Goal: Task Accomplishment & Management: Manage account settings

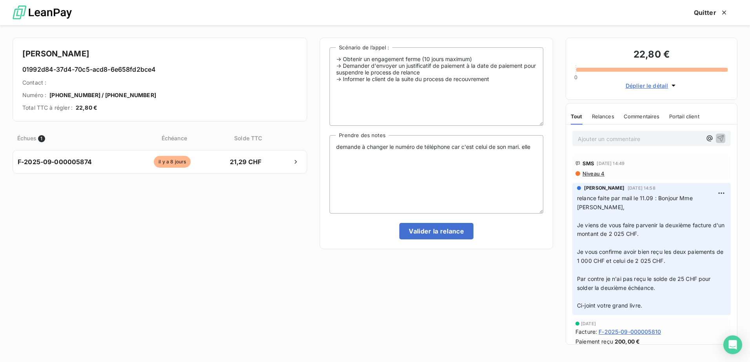
scroll to position [280, 162]
click at [537, 149] on textarea "demande à changer le numéro de téléphone car c'est celui de son mari. elle" at bounding box center [436, 174] width 214 height 78
click at [526, 146] on textarea "demande à changer le numéro de téléphone car c'est celui de son mari. elle" at bounding box center [436, 174] width 214 height 78
click at [535, 149] on textarea "demande à changer le numéro de téléphone car c'est celui de son mari. elle" at bounding box center [436, 174] width 214 height 78
drag, startPoint x: 362, startPoint y: 162, endPoint x: 335, endPoint y: 145, distance: 31.5
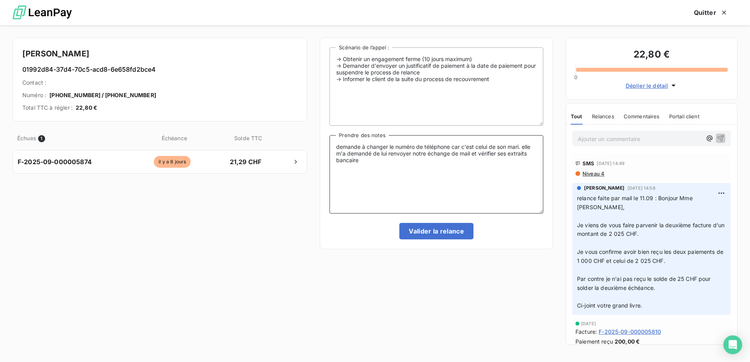
click at [335, 145] on textarea "demande à changer le numéro de téléphone car c'est celui de son mari. elle m'a …" at bounding box center [436, 174] width 214 height 78
click at [394, 199] on textarea "demande à changer le numéro de téléphone car c'est celui de son mari. elle m'a …" at bounding box center [436, 174] width 214 height 78
click at [387, 144] on textarea "demande à changer le numéro de téléphone car c'est celui de son mari. elle m'a …" at bounding box center [436, 174] width 214 height 78
drag, startPoint x: 381, startPoint y: 164, endPoint x: 334, endPoint y: 136, distance: 54.3
click at [334, 136] on textarea "demande à changé le numéro de téléphone car c'est celui de son mari. elle m'a d…" at bounding box center [436, 174] width 214 height 78
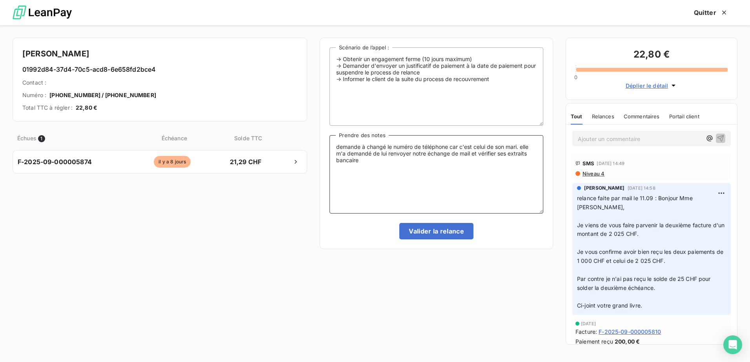
paste textarea "Elle a demandé à ce que son numéro de téléphone soit modifié, car celui indiqué…"
type textarea "Elle a demandé à ce que son numéro de téléphone soit modifié, car celui indiqué…"
click at [434, 233] on button "Valider la relance" at bounding box center [436, 231] width 74 height 16
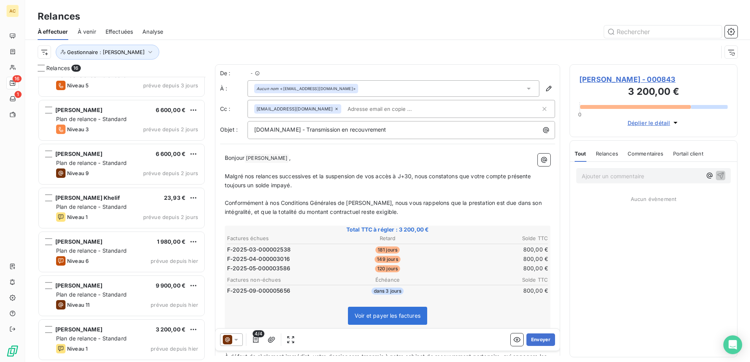
scroll to position [418, 0]
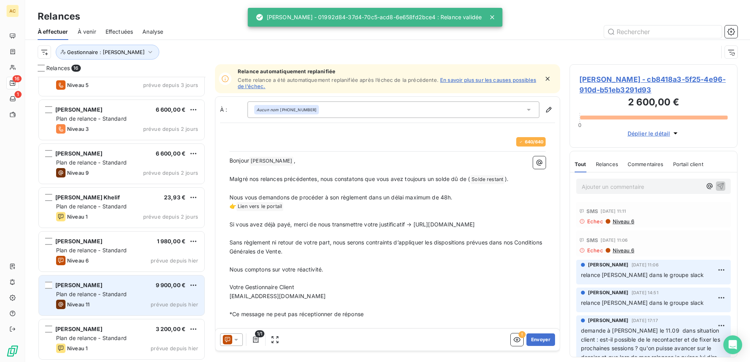
click at [110, 294] on span "Plan de relance - Standard" at bounding box center [91, 294] width 71 height 7
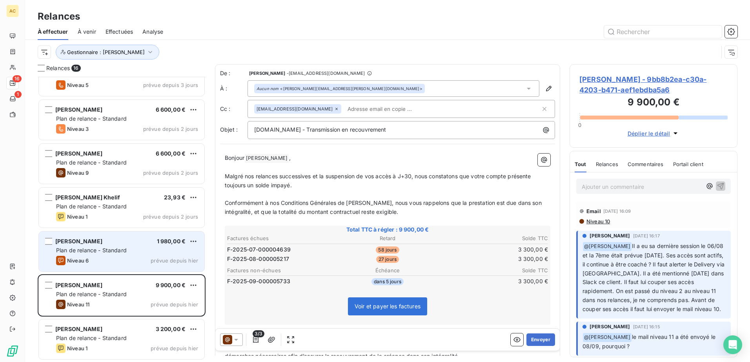
click at [80, 262] on span "Niveau 6" at bounding box center [78, 261] width 22 height 6
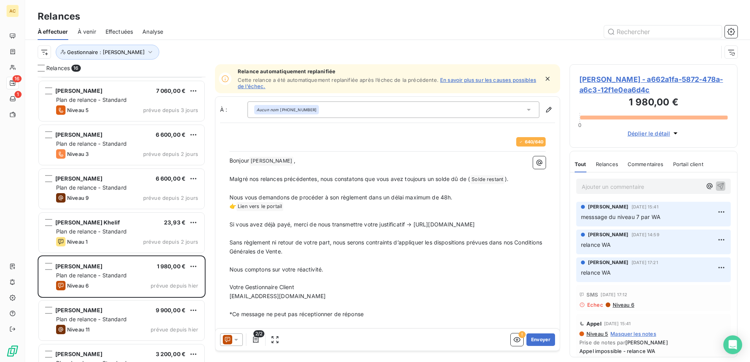
scroll to position [418, 0]
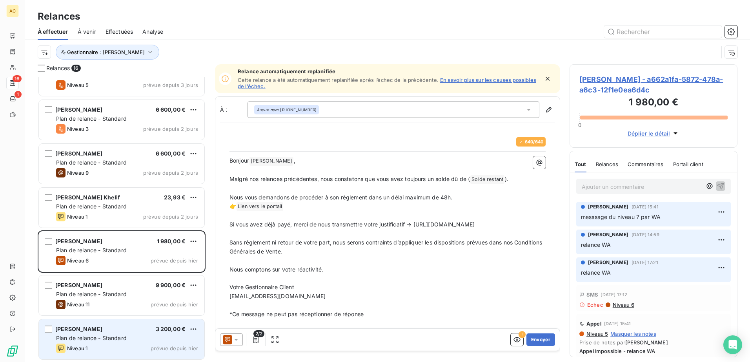
click at [76, 343] on div "[PERSON_NAME] 3 200,00 € Plan de relance - Standard Niveau 1 prévue depuis [DAT…" at bounding box center [121, 340] width 165 height 40
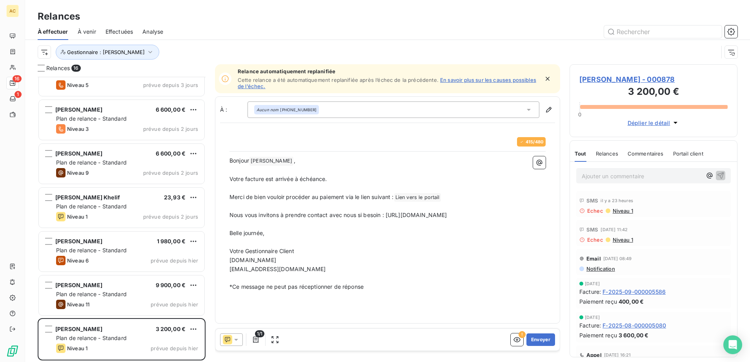
drag, startPoint x: 227, startPoint y: 160, endPoint x: 265, endPoint y: 186, distance: 46.3
click at [265, 186] on div "415 / 480 Bonjour [PERSON_NAME] ﻿ , ﻿ Votre facture est arrivée à échéance. ﻿ M…" at bounding box center [387, 215] width 325 height 164
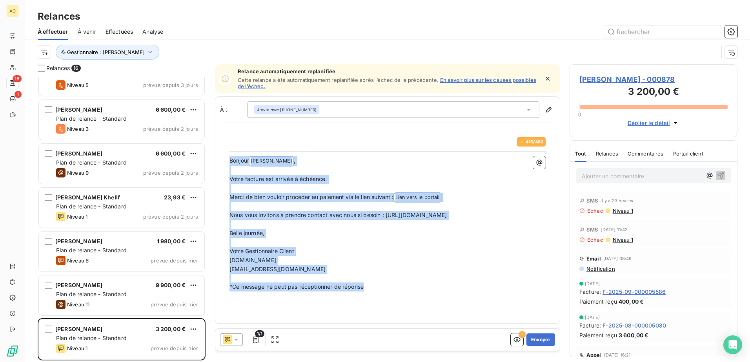
drag, startPoint x: 318, startPoint y: 288, endPoint x: 229, endPoint y: 158, distance: 157.2
click at [229, 158] on div "415 / 480 Bonjour [PERSON_NAME] ﻿ , ﻿ Votre facture est arrivée à échéance. ﻿ M…" at bounding box center [387, 215] width 325 height 164
copy div "Bonjour [PERSON_NAME] ﻿ , ﻿ Votre facture est arrivée à échéance. ﻿ Merci de bi…"
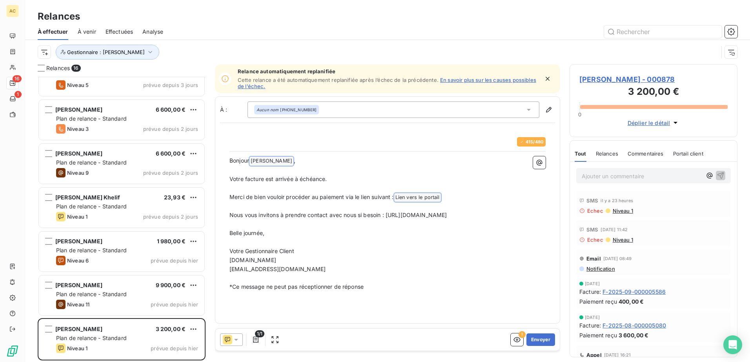
click at [604, 179] on p "Ajouter un commentaire ﻿" at bounding box center [642, 176] width 120 height 10
click at [230, 338] on icon at bounding box center [227, 339] width 5 height 5
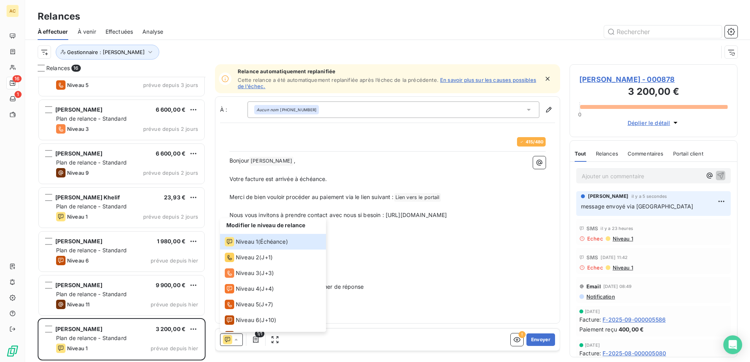
click at [391, 229] on p "﻿" at bounding box center [387, 224] width 316 height 9
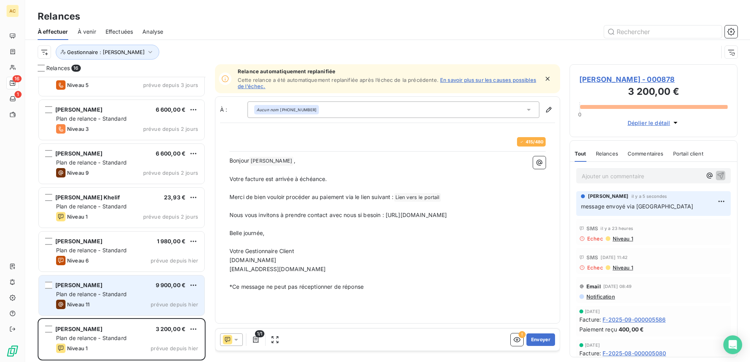
click at [121, 285] on div "[PERSON_NAME] 9 900,00 €" at bounding box center [127, 285] width 142 height 7
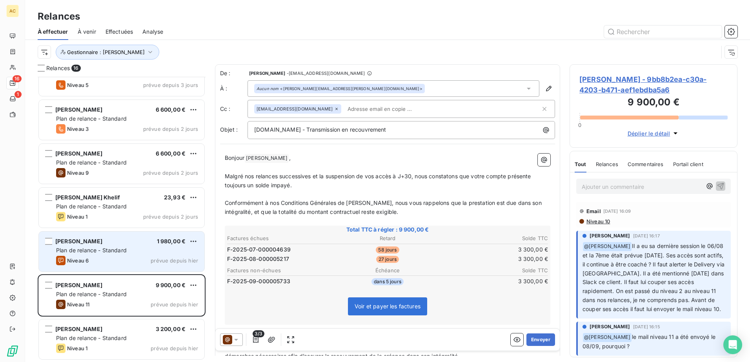
click at [118, 251] on span "Plan de relance - Standard" at bounding box center [91, 250] width 71 height 7
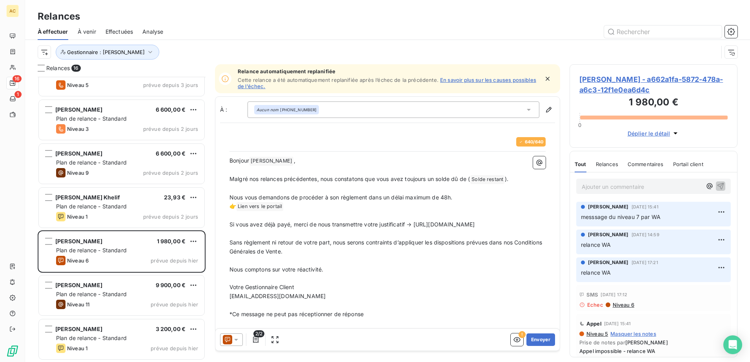
click at [234, 337] on icon at bounding box center [236, 340] width 8 height 8
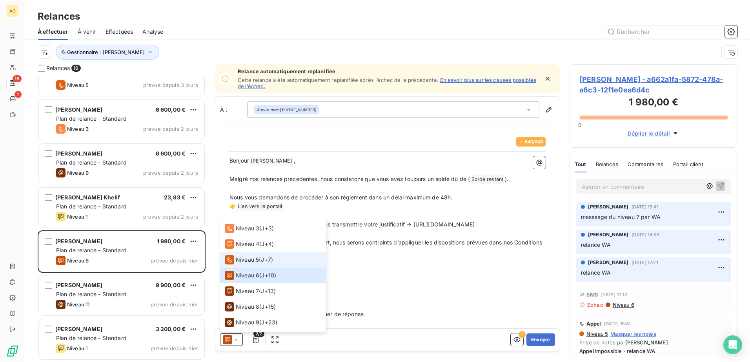
scroll to position [75, 0]
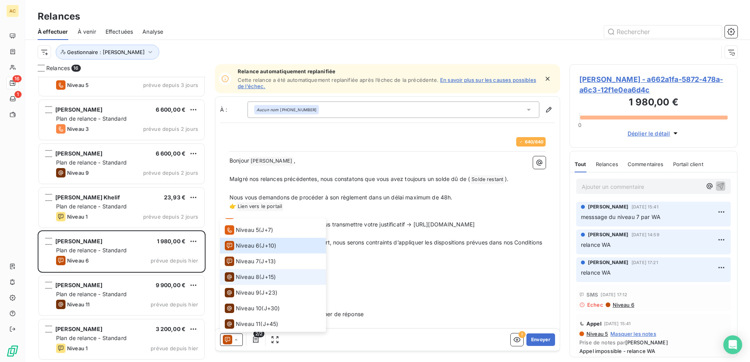
click at [275, 276] on span "J+15 )" at bounding box center [268, 277] width 15 height 8
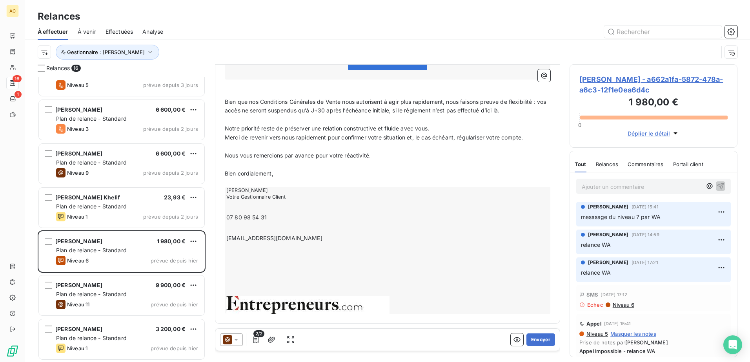
scroll to position [0, 0]
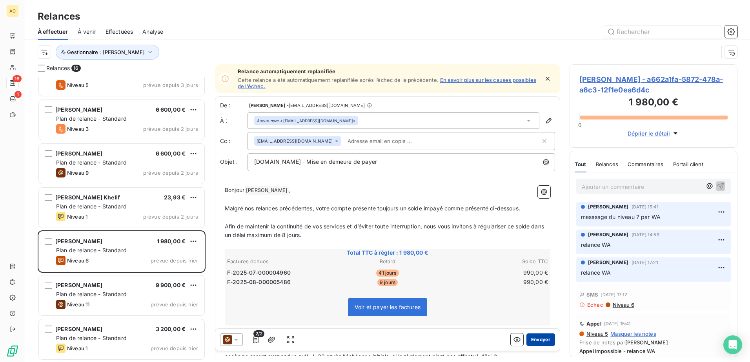
click at [538, 342] on button "Envoyer" at bounding box center [540, 340] width 29 height 13
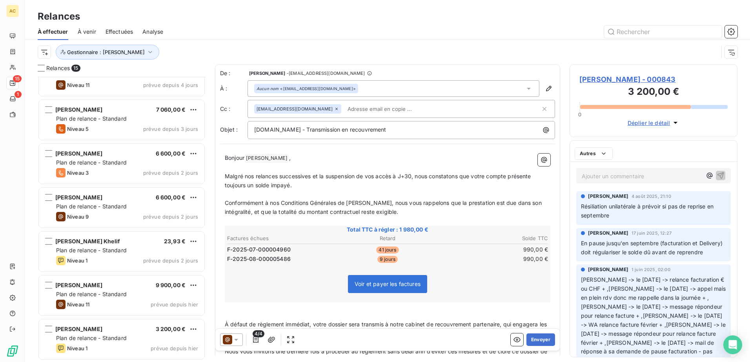
scroll to position [373, 0]
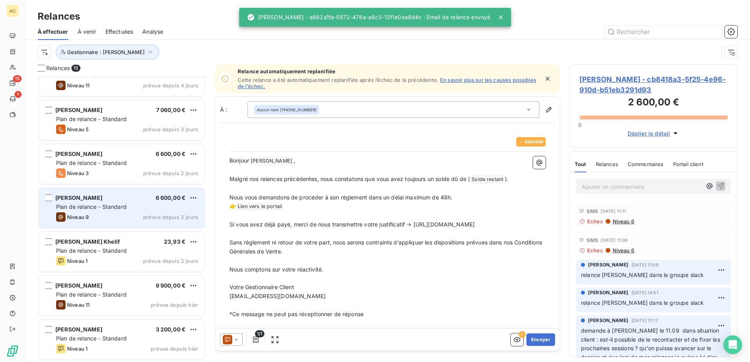
click at [92, 205] on span "Plan de relance - Standard" at bounding box center [91, 207] width 71 height 7
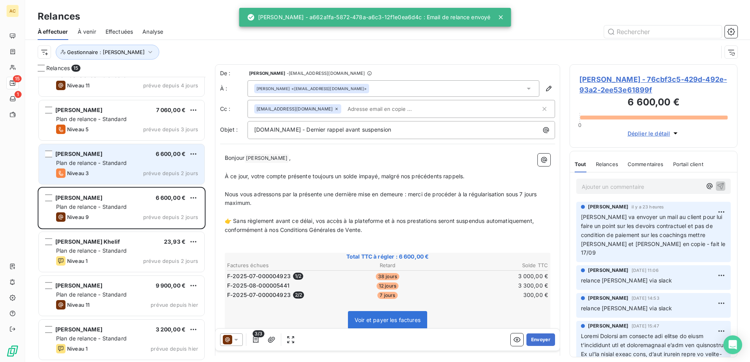
click at [76, 172] on span "Niveau 3" at bounding box center [78, 173] width 22 height 6
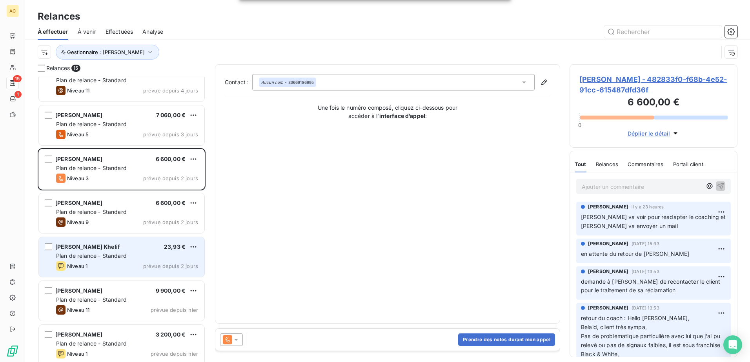
scroll to position [373, 0]
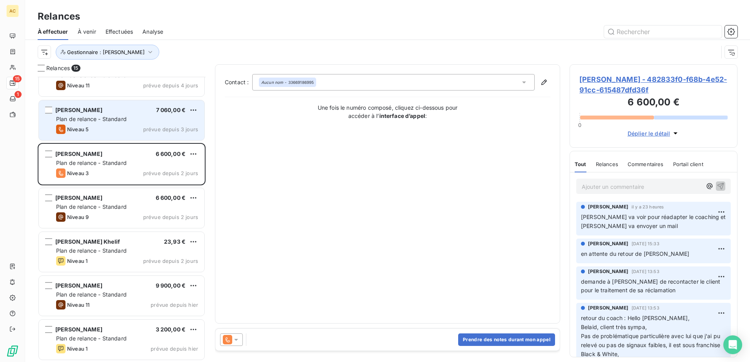
click at [79, 130] on span "Niveau 5" at bounding box center [78, 129] width 22 height 6
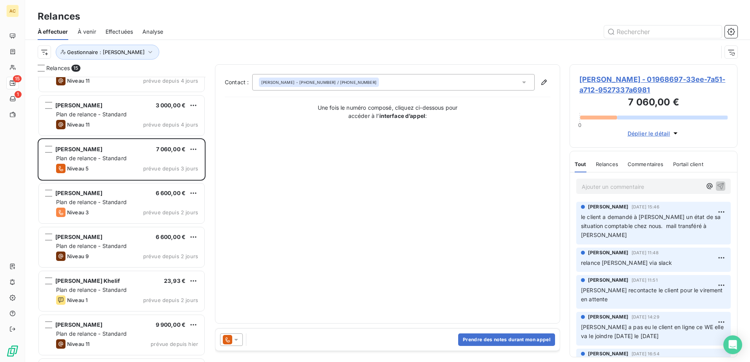
scroll to position [374, 0]
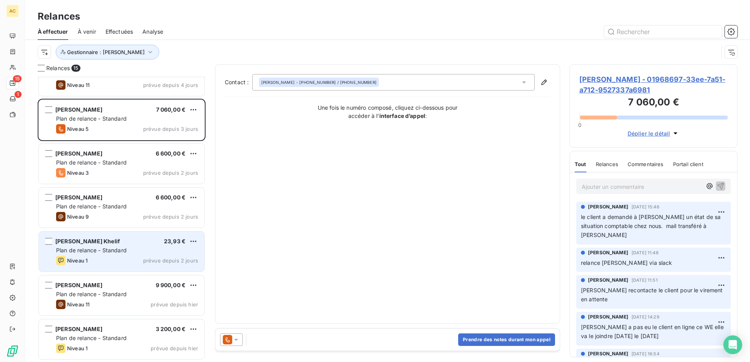
click at [110, 260] on div "Niveau 1 prévue depuis 2 jours" at bounding box center [127, 260] width 142 height 9
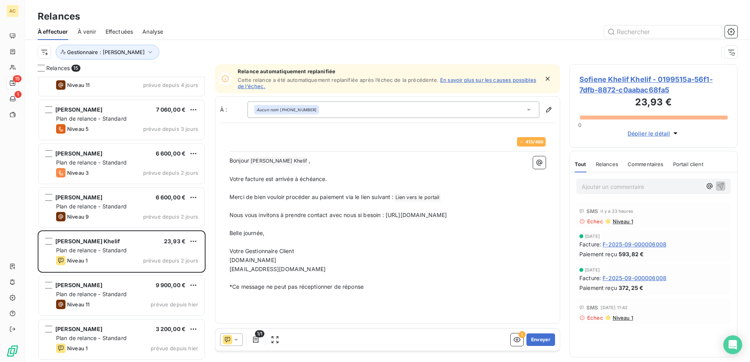
click at [228, 334] on div at bounding box center [231, 340] width 23 height 13
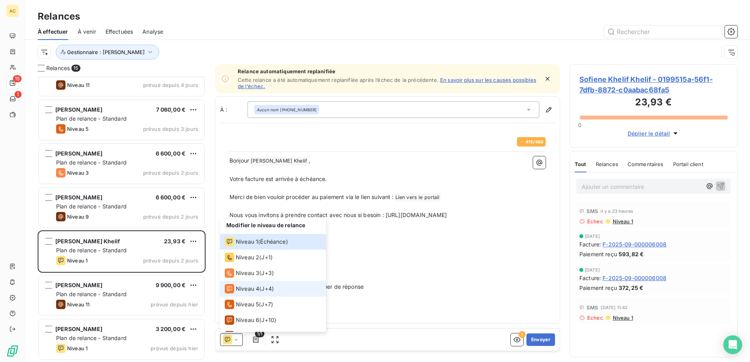
click at [240, 288] on span "Niveau 4" at bounding box center [248, 289] width 24 height 8
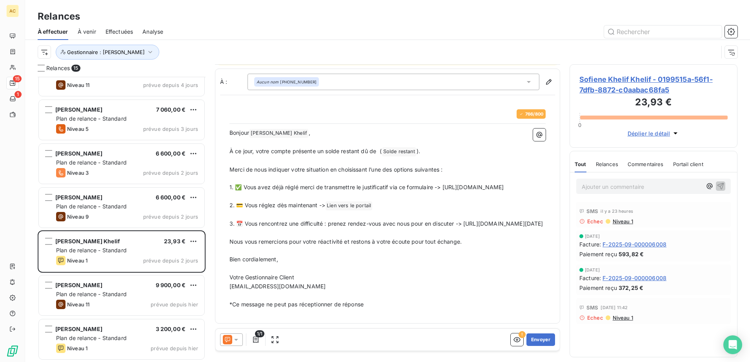
scroll to position [46, 0]
click at [235, 335] on div at bounding box center [231, 340] width 23 height 13
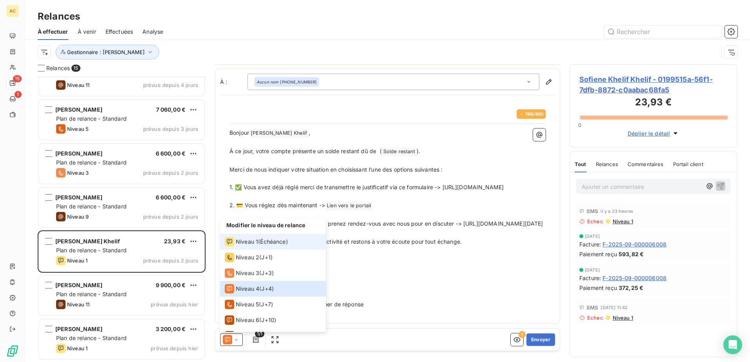
click at [262, 242] on span "Échéance )" at bounding box center [273, 242] width 27 height 8
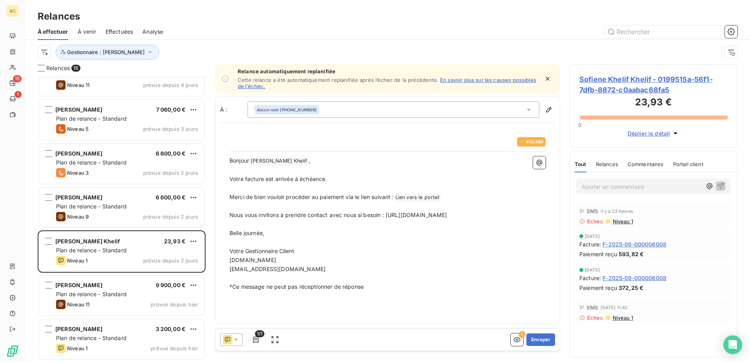
click at [237, 338] on icon at bounding box center [236, 340] width 8 height 8
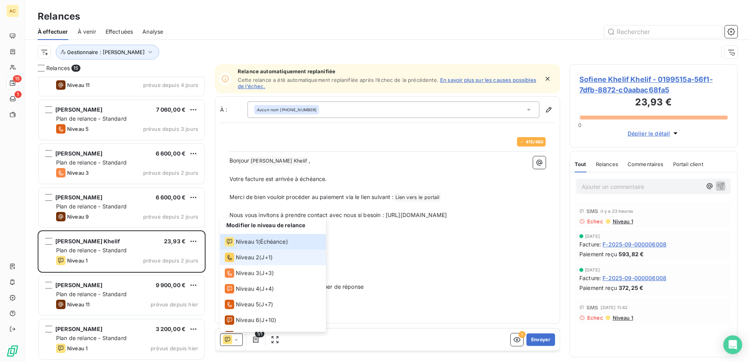
click at [249, 260] on span "Niveau 2" at bounding box center [248, 258] width 24 height 8
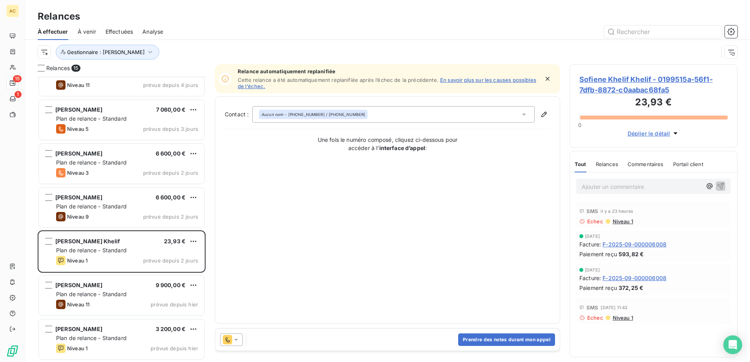
click at [235, 341] on icon at bounding box center [236, 340] width 8 height 8
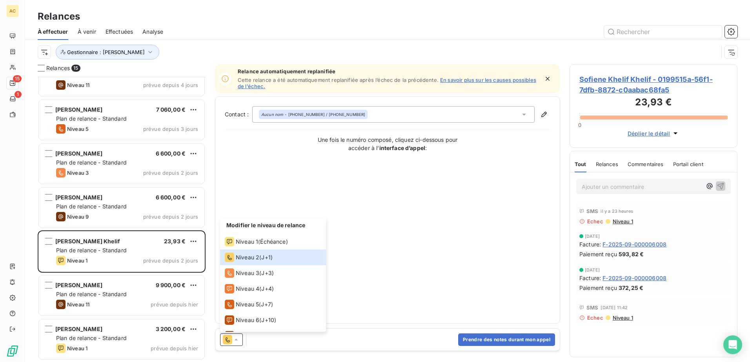
click at [381, 231] on div "Contact : Aucun nom - [PHONE_NUMBER] / [PHONE_NUMBER] Une fois le numéro compos…" at bounding box center [387, 210] width 325 height 208
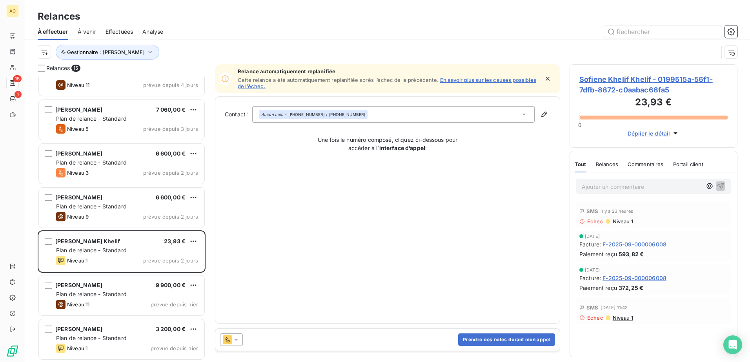
click at [234, 341] on icon at bounding box center [236, 340] width 8 height 8
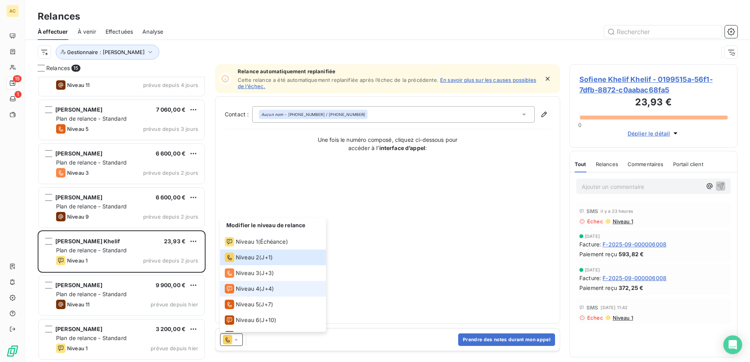
click at [273, 285] on span "J+4 )" at bounding box center [267, 289] width 13 height 8
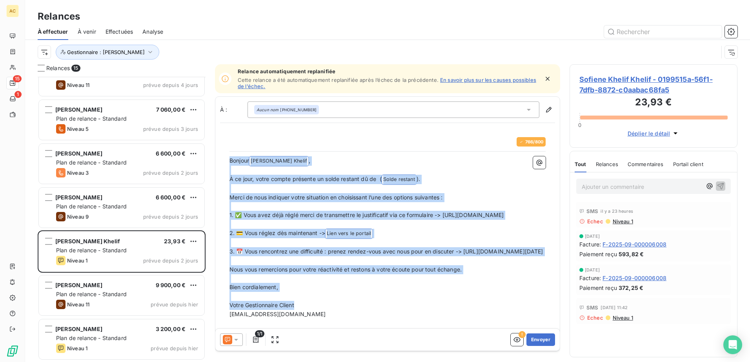
drag, startPoint x: 230, startPoint y: 160, endPoint x: 404, endPoint y: 322, distance: 237.2
click at [404, 322] on div "Bonjour [PERSON_NAME] Khelif ﻿ , ﻿ À ce jour, votre compte présente un solde re…" at bounding box center [387, 246] width 316 height 181
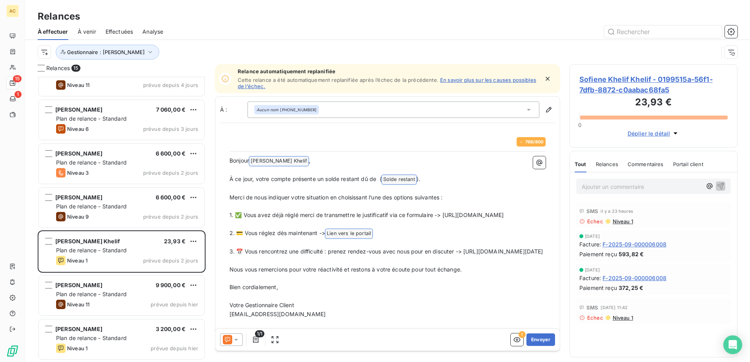
click at [283, 43] on div "Gestionnaire : [PERSON_NAME]" at bounding box center [388, 52] width 700 height 24
drag, startPoint x: 629, startPoint y: 188, endPoint x: 531, endPoint y: 171, distance: 99.1
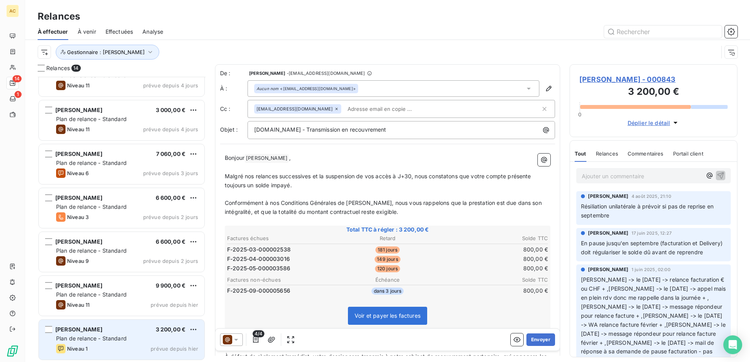
scroll to position [330, 0]
click at [104, 338] on span "Plan de relance - Standard" at bounding box center [91, 338] width 71 height 7
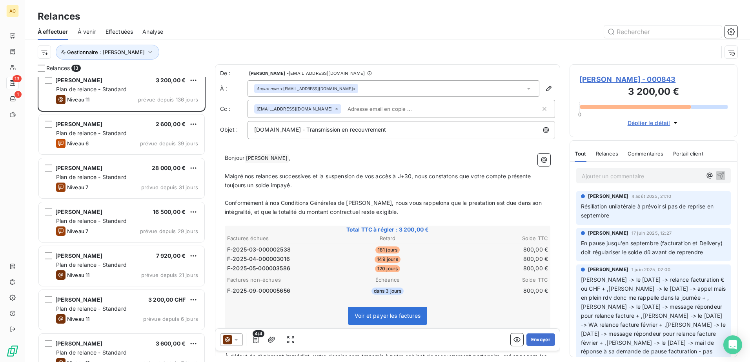
scroll to position [39, 0]
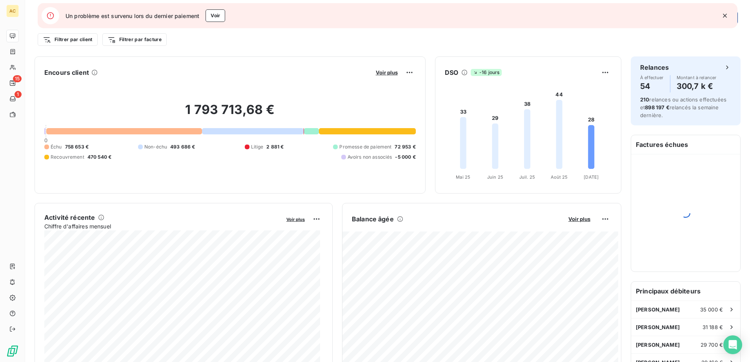
click at [725, 15] on icon "button" at bounding box center [725, 16] width 4 height 4
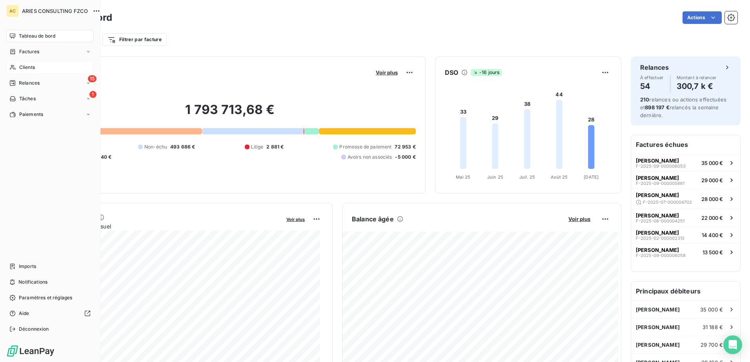
click at [15, 67] on icon at bounding box center [12, 67] width 7 height 6
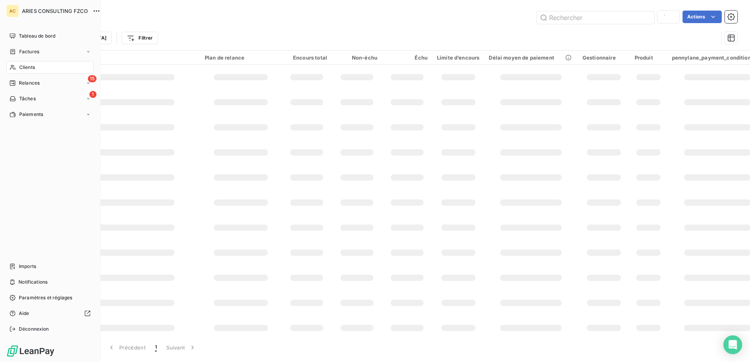
type input "fabien"
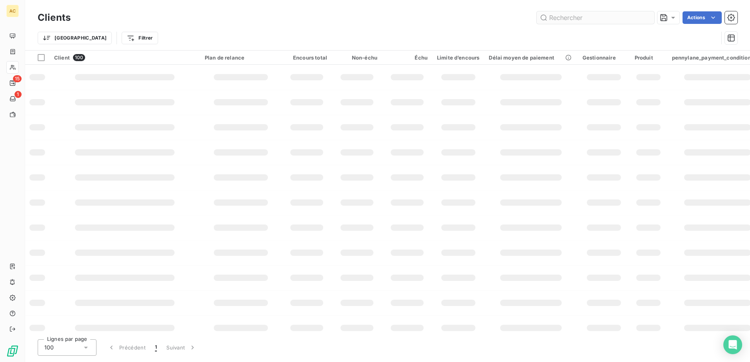
click at [567, 20] on input "text" at bounding box center [595, 17] width 118 height 13
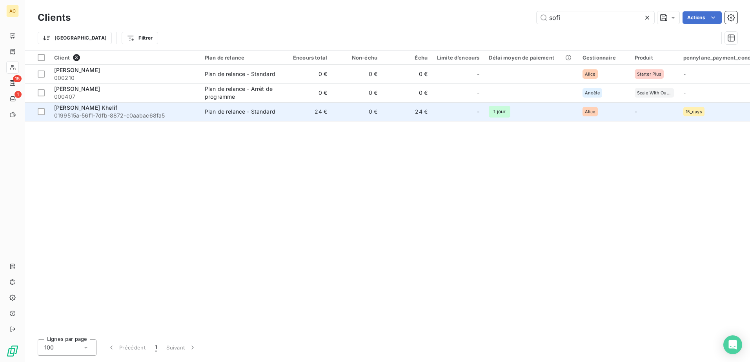
type input "sofi"
click at [142, 107] on div "[PERSON_NAME] Khelif" at bounding box center [124, 108] width 141 height 8
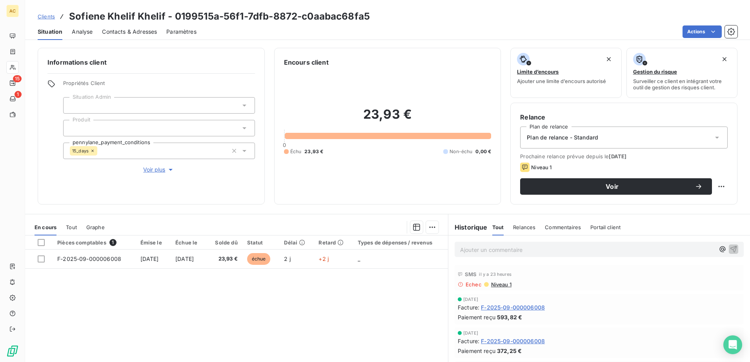
click at [129, 38] on div "Contacts & Adresses" at bounding box center [129, 32] width 55 height 16
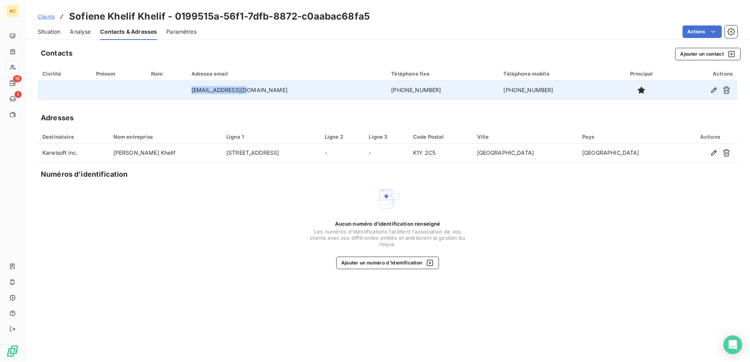
drag, startPoint x: 274, startPoint y: 91, endPoint x: 217, endPoint y: 91, distance: 56.5
click at [217, 91] on td "ceo@karwisoft.com" at bounding box center [287, 90] width 200 height 19
copy td "ceo@karwisoft.com"
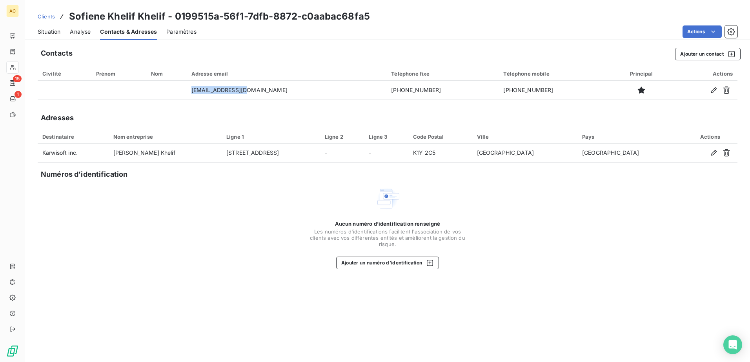
click at [47, 16] on span "Clients" at bounding box center [46, 16] width 17 height 6
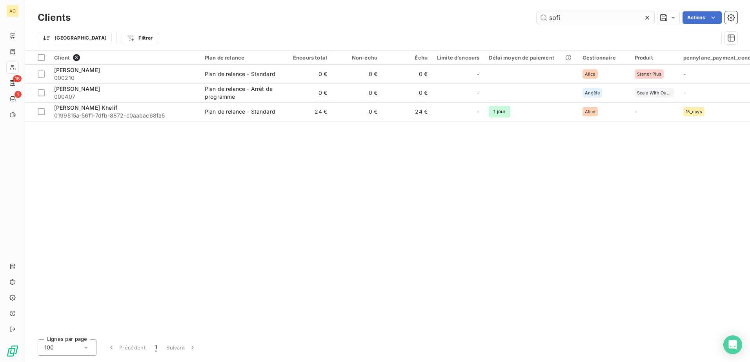
click at [562, 16] on input "sofi" at bounding box center [595, 17] width 118 height 13
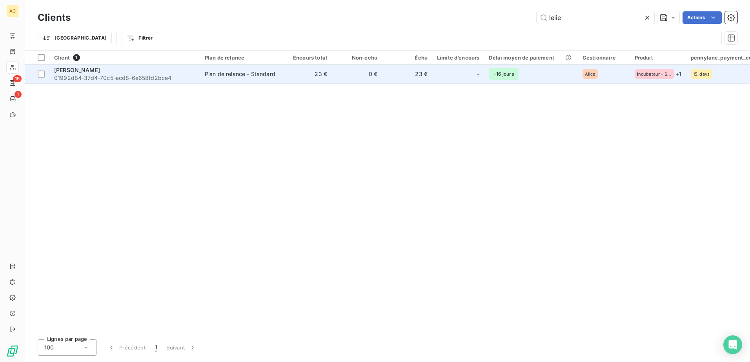
type input "lelie"
click at [283, 79] on td "23 €" at bounding box center [307, 74] width 50 height 19
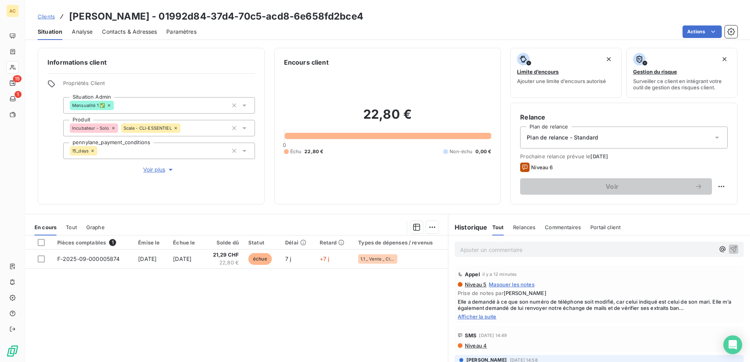
click at [156, 171] on span "Voir plus" at bounding box center [158, 170] width 31 height 8
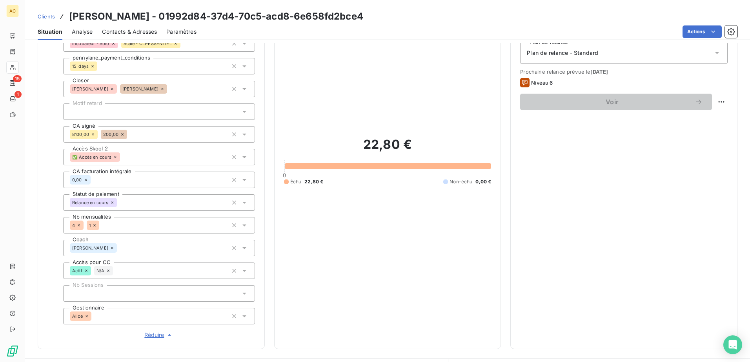
scroll to position [196, 0]
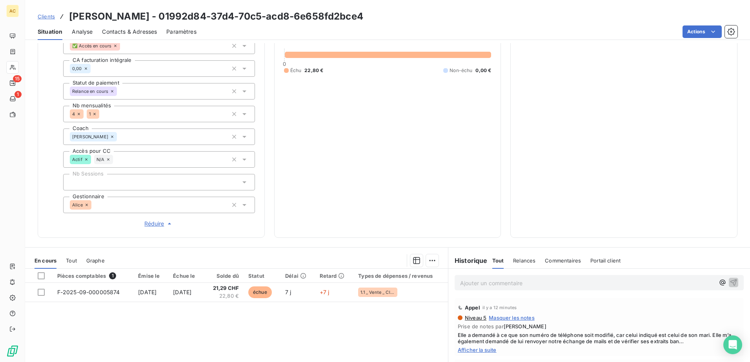
click at [147, 225] on span "Réduire" at bounding box center [158, 224] width 29 height 8
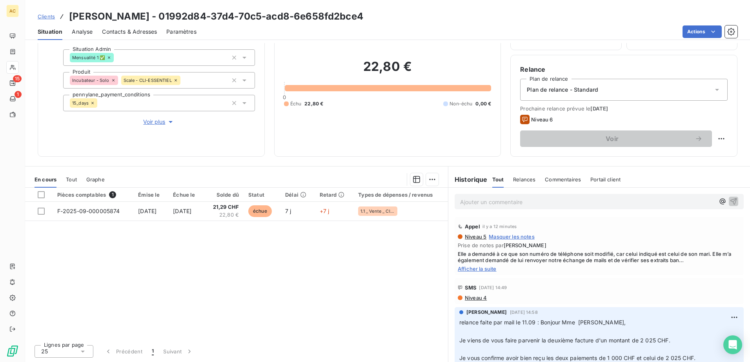
scroll to position [0, 0]
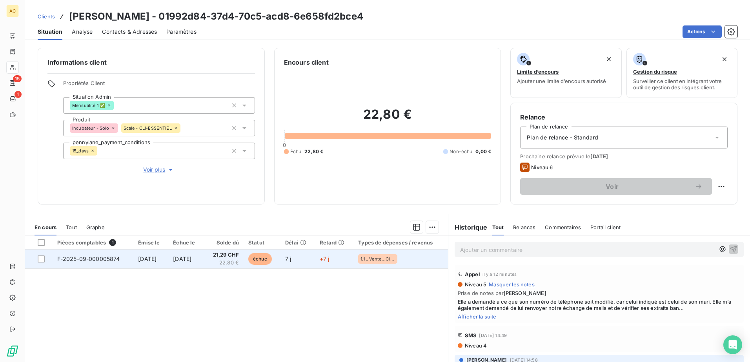
click at [183, 263] on td "11 sept. 2025" at bounding box center [185, 259] width 35 height 19
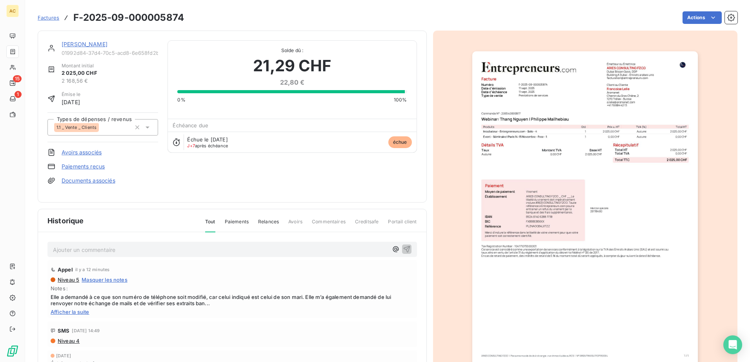
click at [72, 181] on link "Documents associés" at bounding box center [89, 181] width 54 height 8
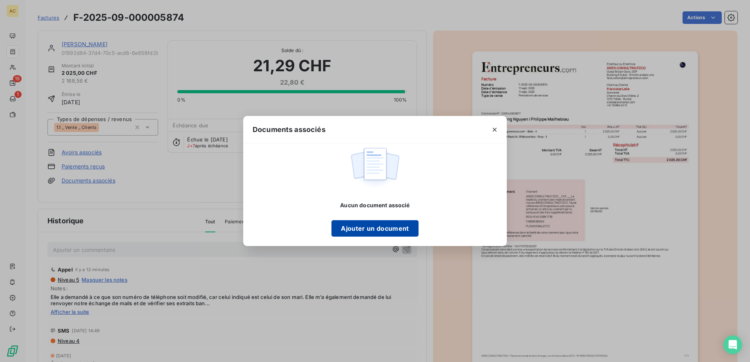
click at [358, 229] on button "Ajouter un document" at bounding box center [374, 228] width 87 height 16
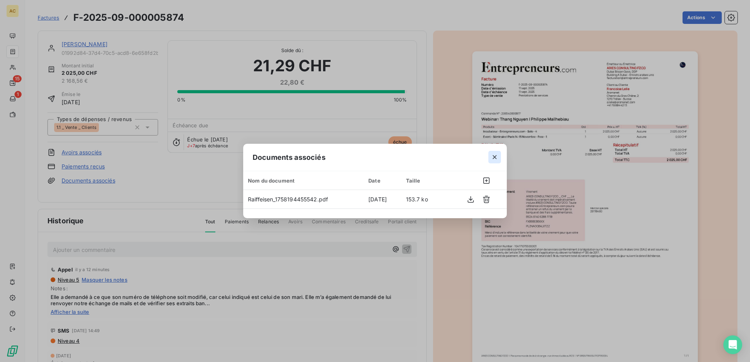
click at [496, 156] on icon "button" at bounding box center [495, 157] width 8 height 8
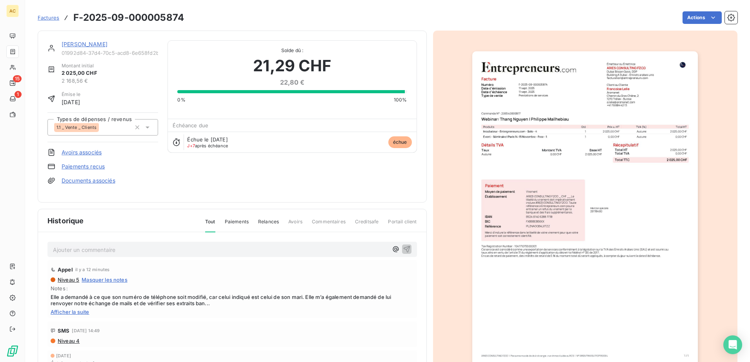
click at [175, 241] on div "Ajouter un commentaire ﻿ Appel il y a 12 minutes Niveau 5 Masquer les notes Not…" at bounding box center [232, 324] width 388 height 182
click at [171, 247] on p "Ajouter un commentaire ﻿" at bounding box center [220, 250] width 335 height 10
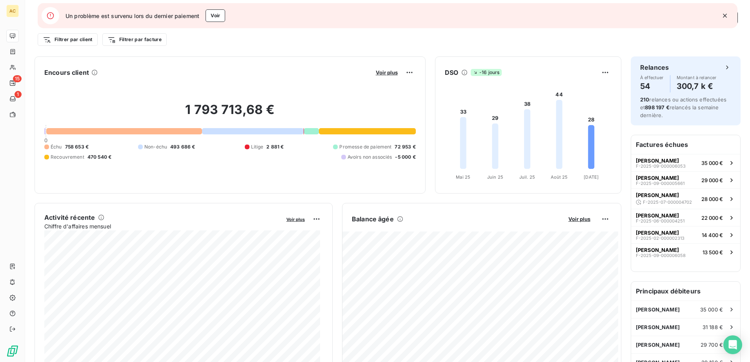
click at [723, 14] on icon "button" at bounding box center [725, 16] width 4 height 4
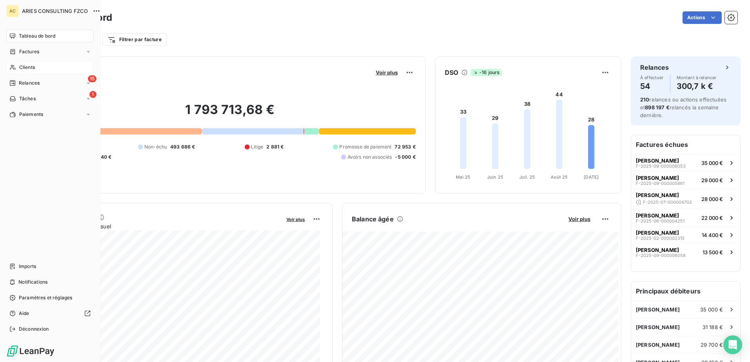
click at [14, 65] on icon at bounding box center [12, 67] width 7 height 6
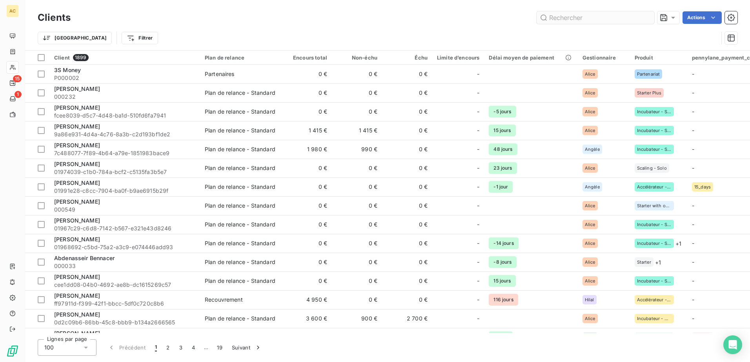
click at [588, 19] on input "text" at bounding box center [595, 17] width 118 height 13
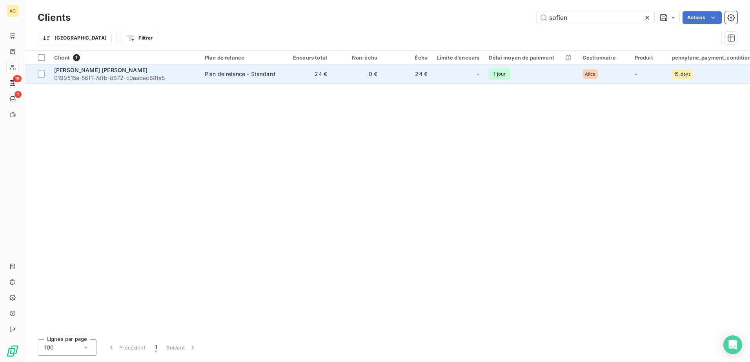
type input "sofien"
click at [180, 75] on span "0199515a-56f1-7dfb-8872-c0aabac68fa5" at bounding box center [124, 78] width 141 height 8
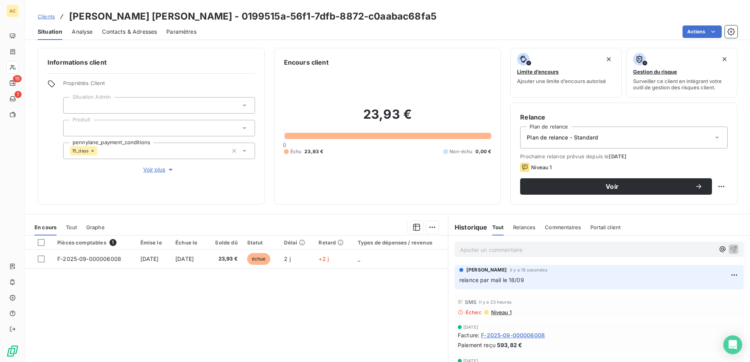
click at [604, 130] on div "Plan de relance - Standard" at bounding box center [623, 138] width 207 height 22
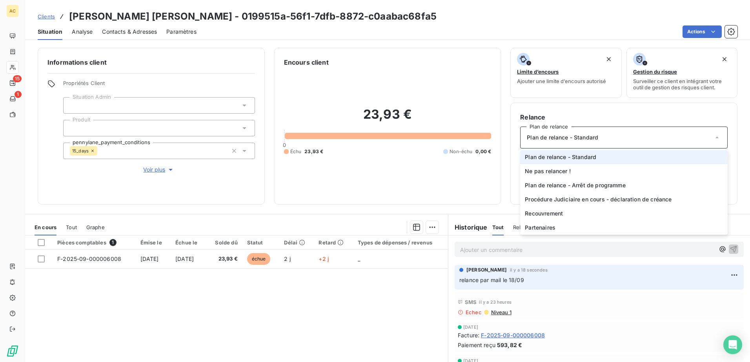
click at [604, 130] on div "Plan de relance - Standard" at bounding box center [623, 138] width 207 height 22
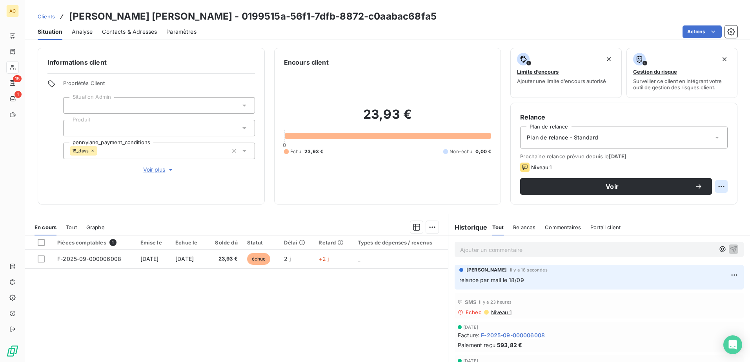
click at [714, 185] on html "AC 15 1 Clients Sofiene Khelif Khelif - 0199515a-56f1-7dfb-8872-c0aabac68fa5 Si…" at bounding box center [375, 181] width 750 height 362
click at [658, 203] on div "Replanifier cette action" at bounding box center [683, 204] width 70 height 13
select select "8"
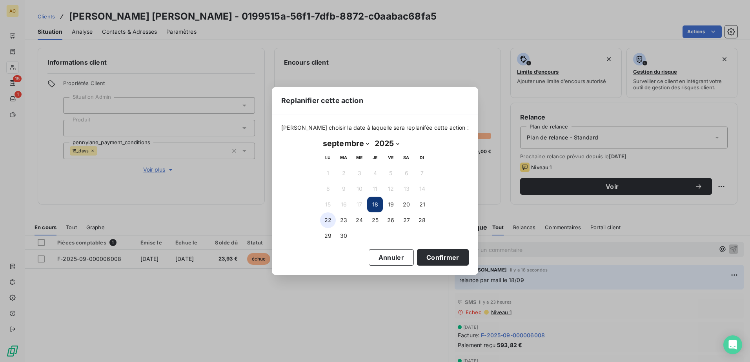
click at [325, 220] on button "22" at bounding box center [328, 221] width 16 height 16
click at [434, 258] on button "Confirmer" at bounding box center [443, 257] width 52 height 16
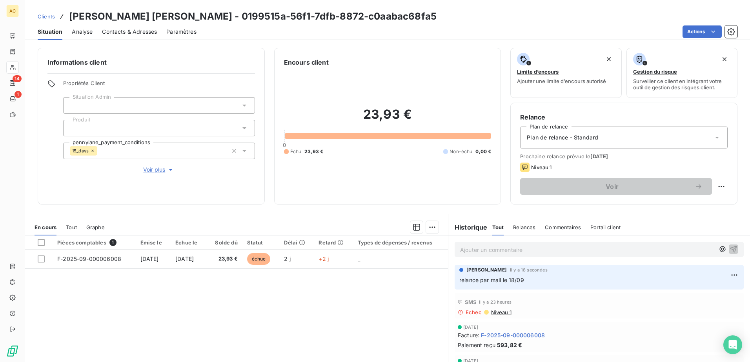
click at [48, 16] on span "Clients" at bounding box center [46, 16] width 17 height 6
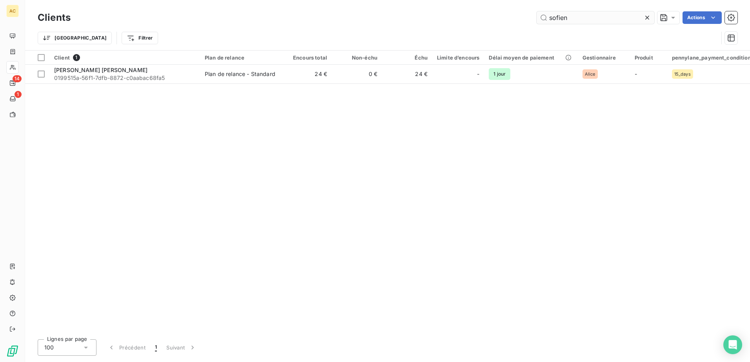
click at [574, 22] on input "sofien" at bounding box center [595, 17] width 118 height 13
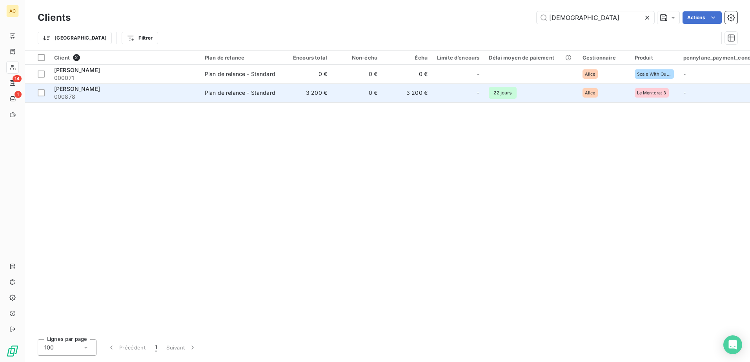
type input "isma"
click at [129, 93] on span "000878" at bounding box center [124, 97] width 141 height 8
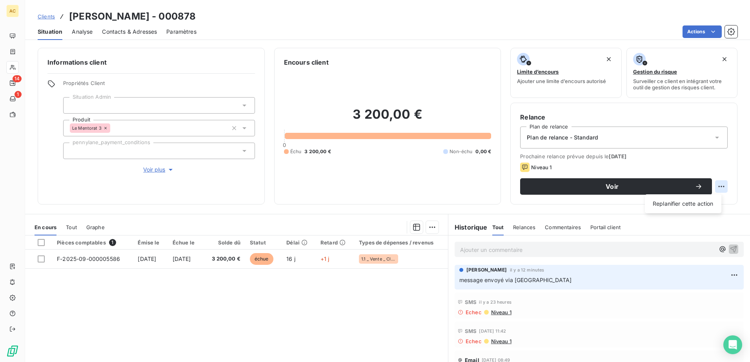
click at [715, 184] on html "AC 14 1 Clients Ismael Yigitler - 000878 Situation Analyse Contacts & Adresses …" at bounding box center [375, 181] width 750 height 362
click at [672, 204] on div "Replanifier cette action" at bounding box center [683, 204] width 70 height 13
select select "8"
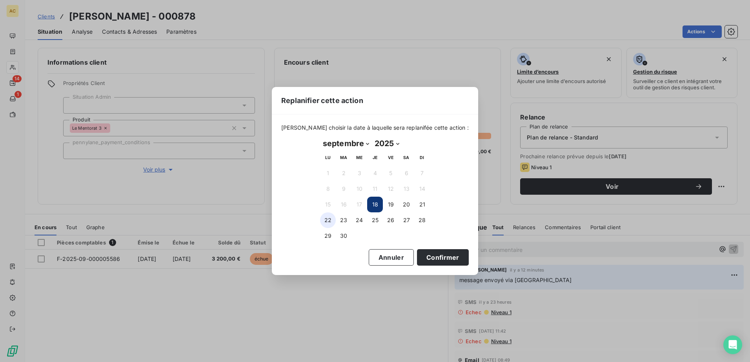
click at [322, 220] on button "22" at bounding box center [328, 221] width 16 height 16
click at [439, 255] on button "Confirmer" at bounding box center [443, 257] width 52 height 16
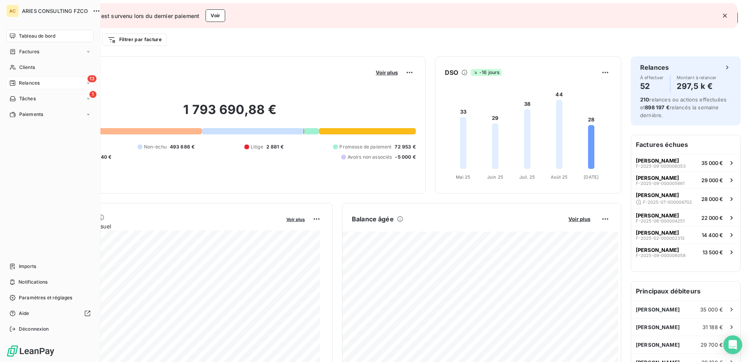
click at [28, 82] on span "Relances" at bounding box center [29, 83] width 21 height 7
click at [44, 100] on span "À effectuer" at bounding box center [31, 98] width 25 height 7
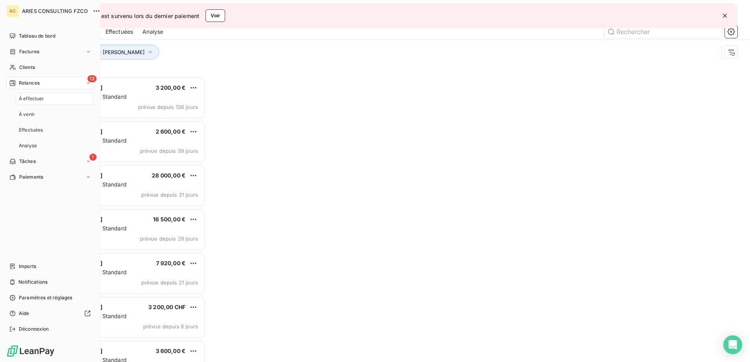
scroll to position [280, 162]
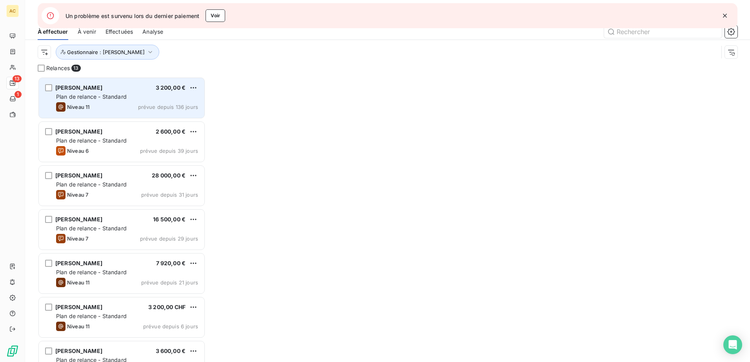
click at [153, 113] on div "Nina amrous 3 200,00 € Plan de relance - Standard Niveau 11 prévue depuis 136 j…" at bounding box center [121, 98] width 165 height 40
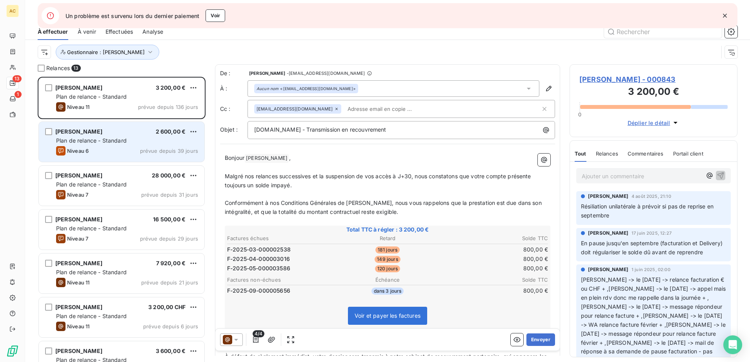
click at [152, 136] on div "Jorge Goenaga 2 600,00 € Plan de relance - Standard Niveau 6 prévue depuis 39 j…" at bounding box center [121, 142] width 165 height 40
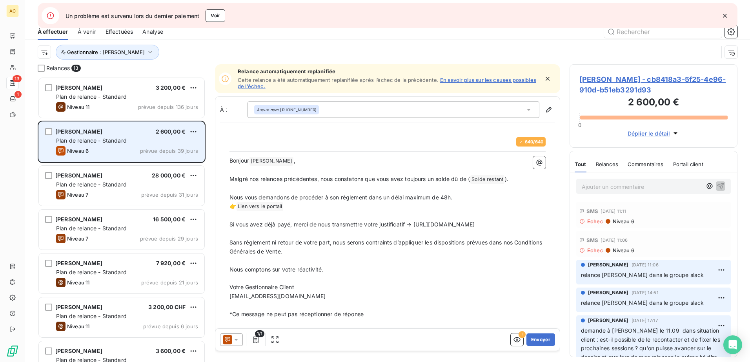
scroll to position [280, 162]
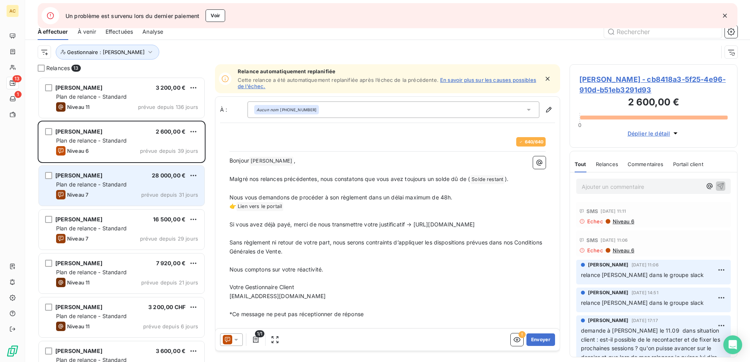
click at [132, 189] on div "Adrien Teixeira 28 000,00 € Plan de relance - Standard Niveau 7 prévue depuis 3…" at bounding box center [121, 186] width 165 height 40
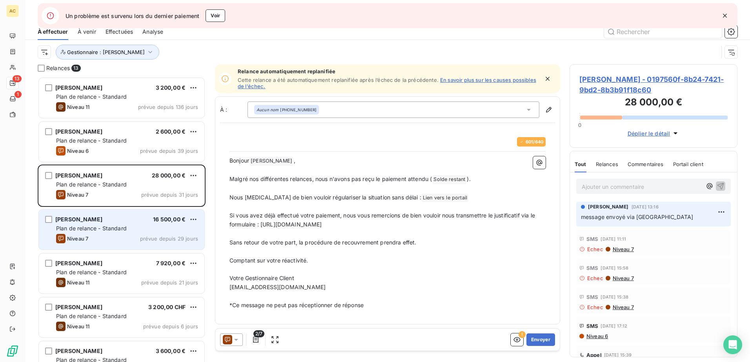
click at [102, 230] on span "Plan de relance - Standard" at bounding box center [91, 228] width 71 height 7
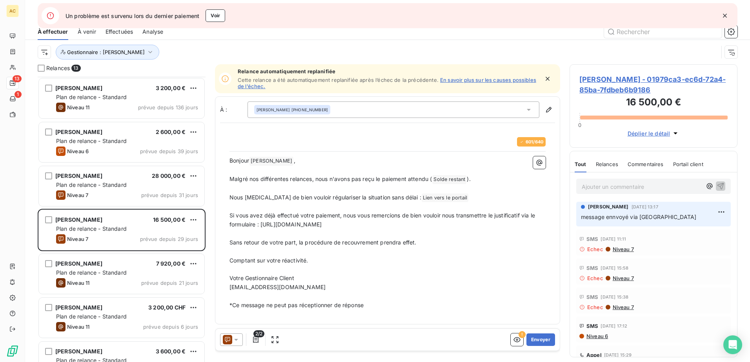
scroll to position [40, 0]
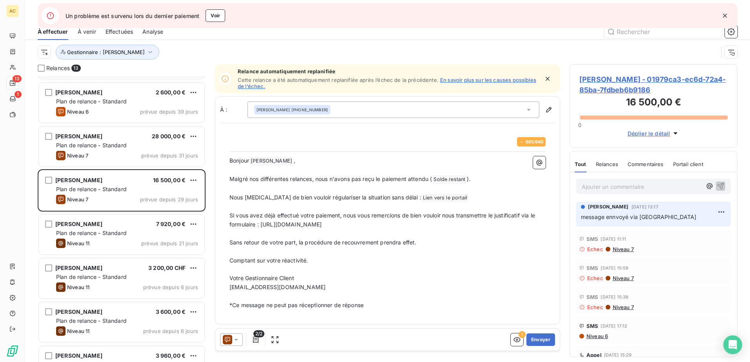
click at [100, 238] on div "Mouahié Kouassi 7 920,00 € Plan de relance - Standard Niveau 11 prévue depuis 2…" at bounding box center [121, 234] width 165 height 40
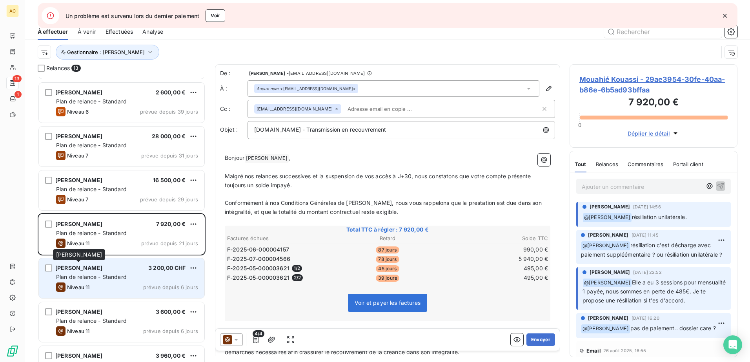
click at [92, 271] on span "[PERSON_NAME]" at bounding box center [78, 268] width 47 height 7
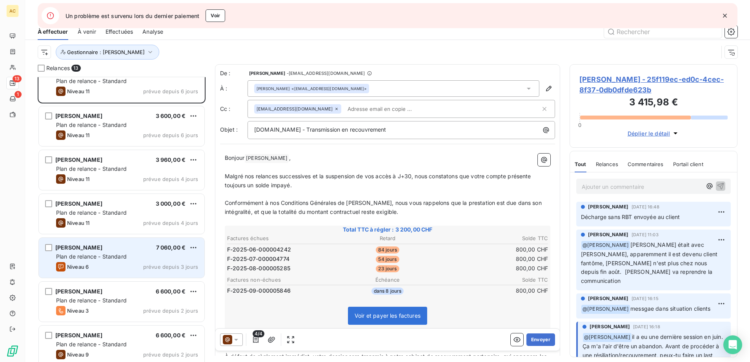
scroll to position [196, 0]
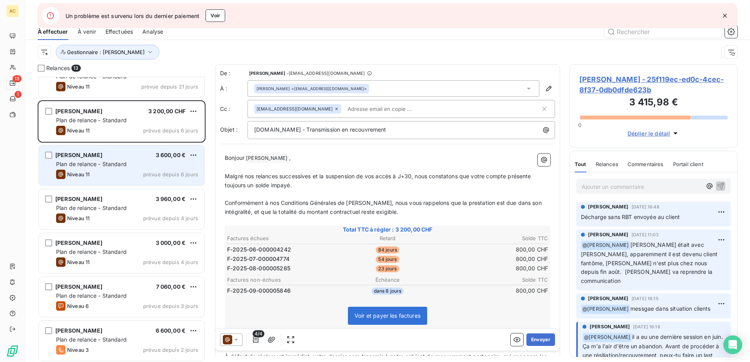
click at [101, 167] on span "Plan de relance - Standard" at bounding box center [91, 164] width 71 height 7
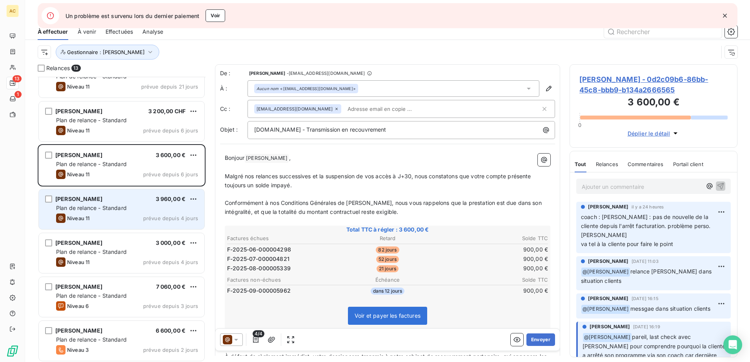
click at [105, 203] on div "Hyacinthe Yahou 3 960,00 € Plan de relance - Standard Niveau 11 prévue depuis 4…" at bounding box center [121, 209] width 165 height 40
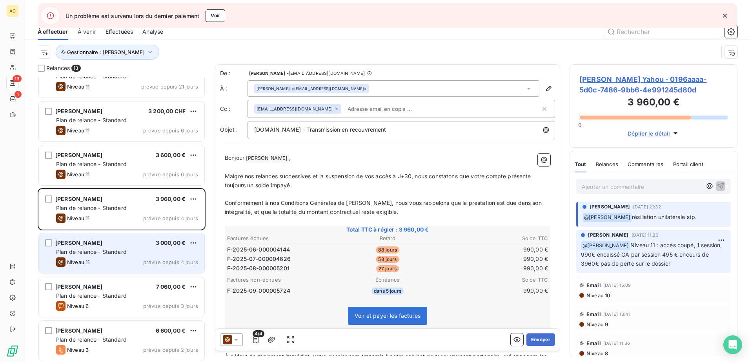
click at [97, 268] on div "Arnaud Alguacil 3 000,00 € Plan de relance - Standard Niveau 11 prévue depuis 4…" at bounding box center [121, 253] width 165 height 40
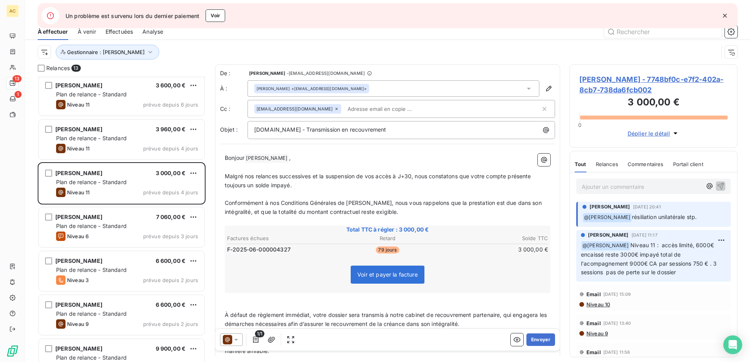
scroll to position [275, 0]
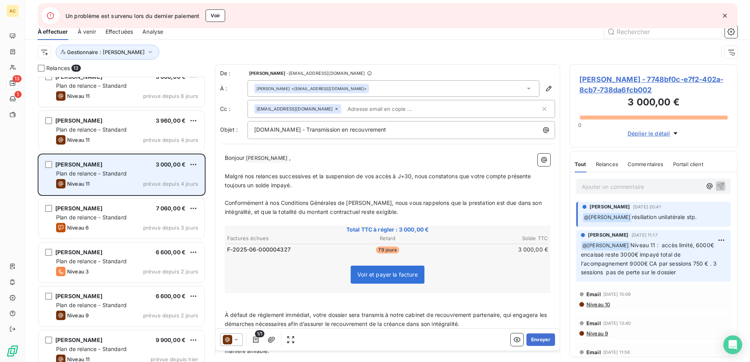
click at [104, 194] on div "Arnaud Alguacil 3 000,00 € Plan de relance - Standard Niveau 11 prévue depuis 4…" at bounding box center [121, 175] width 165 height 40
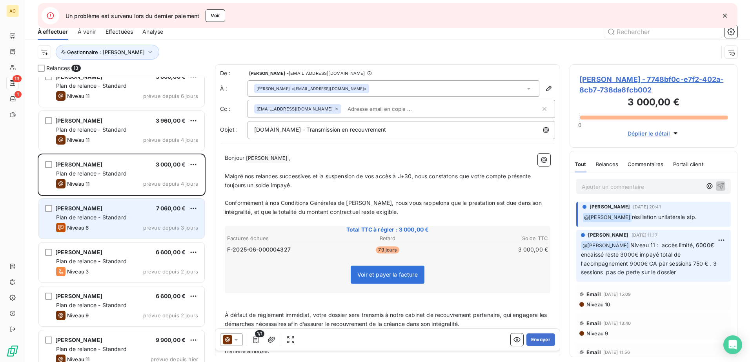
click at [107, 216] on span "Plan de relance - Standard" at bounding box center [91, 217] width 71 height 7
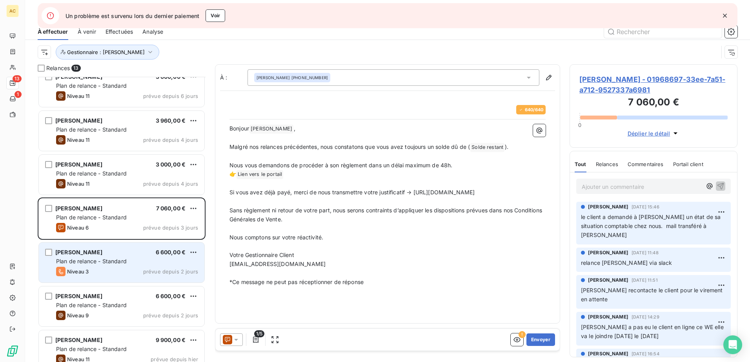
click at [107, 258] on span "Plan de relance - Standard" at bounding box center [91, 261] width 71 height 7
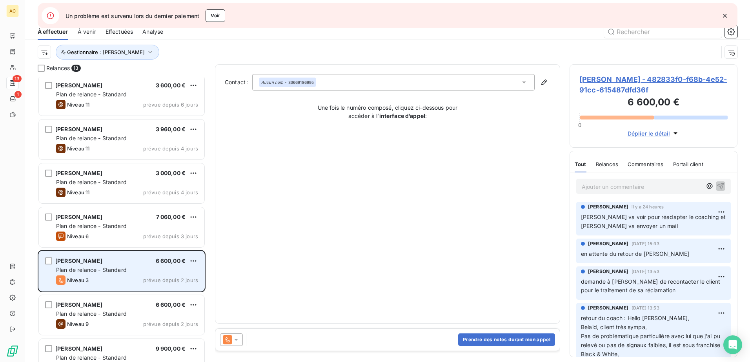
scroll to position [286, 0]
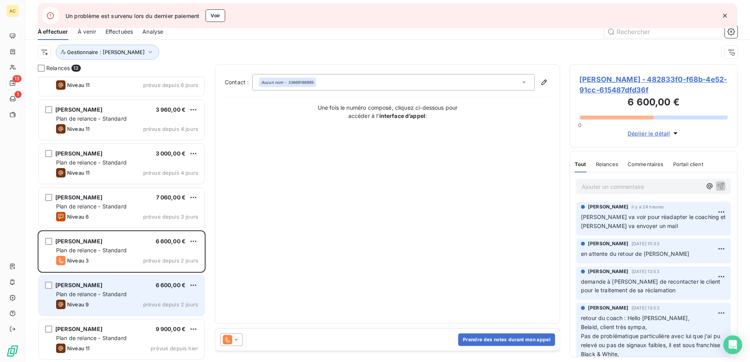
click at [109, 300] on div "Niveau 9 prévue depuis 2 jours" at bounding box center [127, 304] width 142 height 9
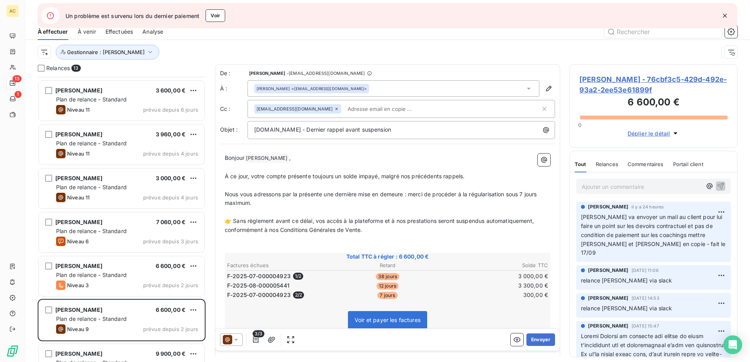
scroll to position [286, 0]
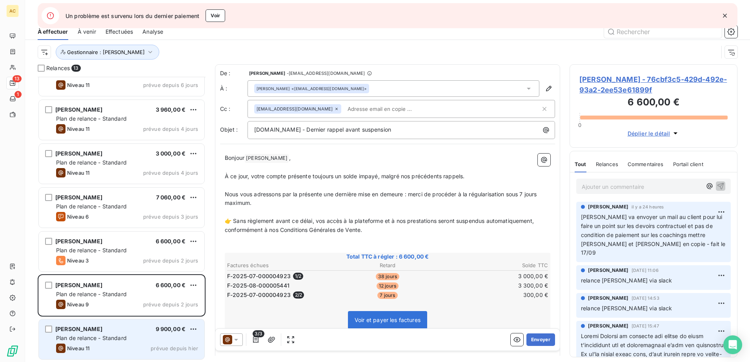
click at [78, 344] on div "Niveau 11" at bounding box center [72, 348] width 33 height 9
